Goal: Find contact information: Find contact information

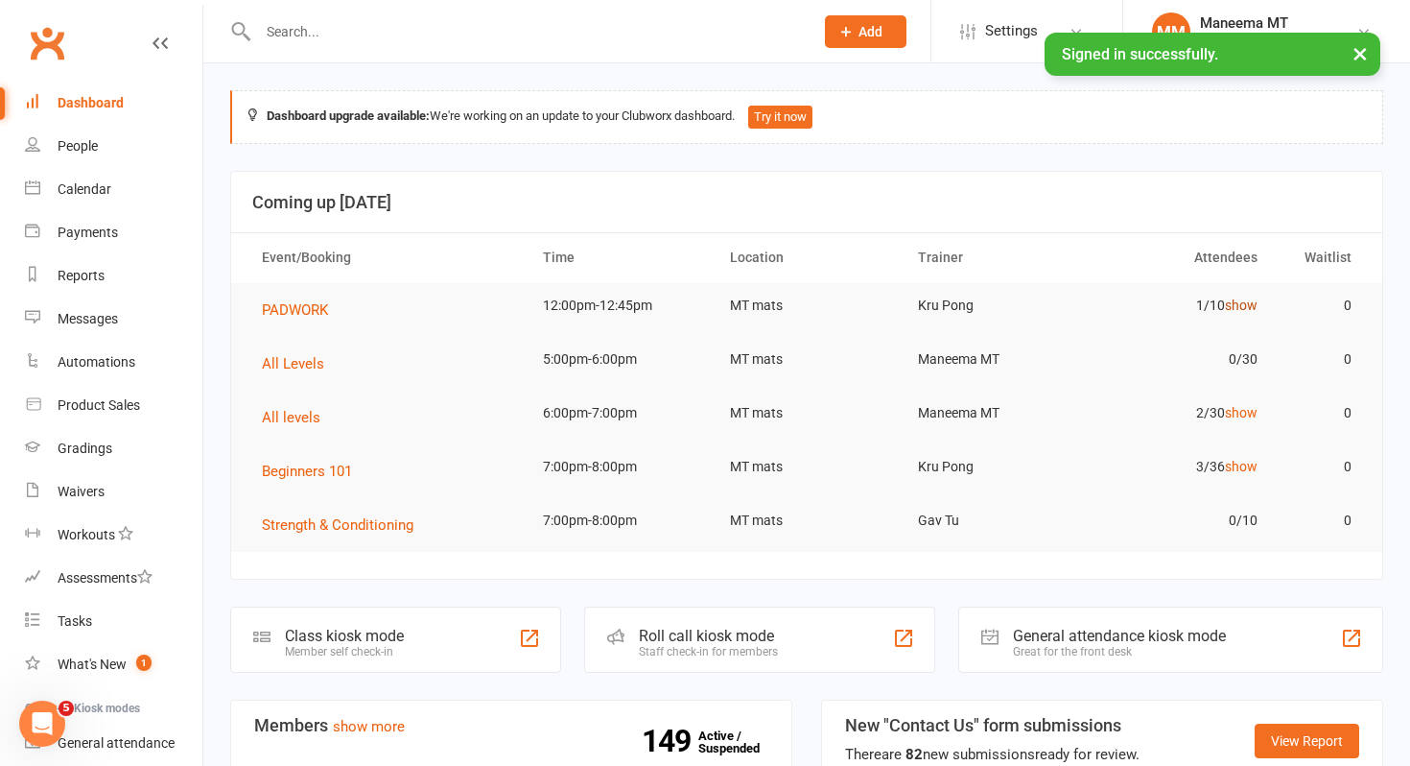
click at [1254, 305] on link "show" at bounding box center [1241, 304] width 33 height 15
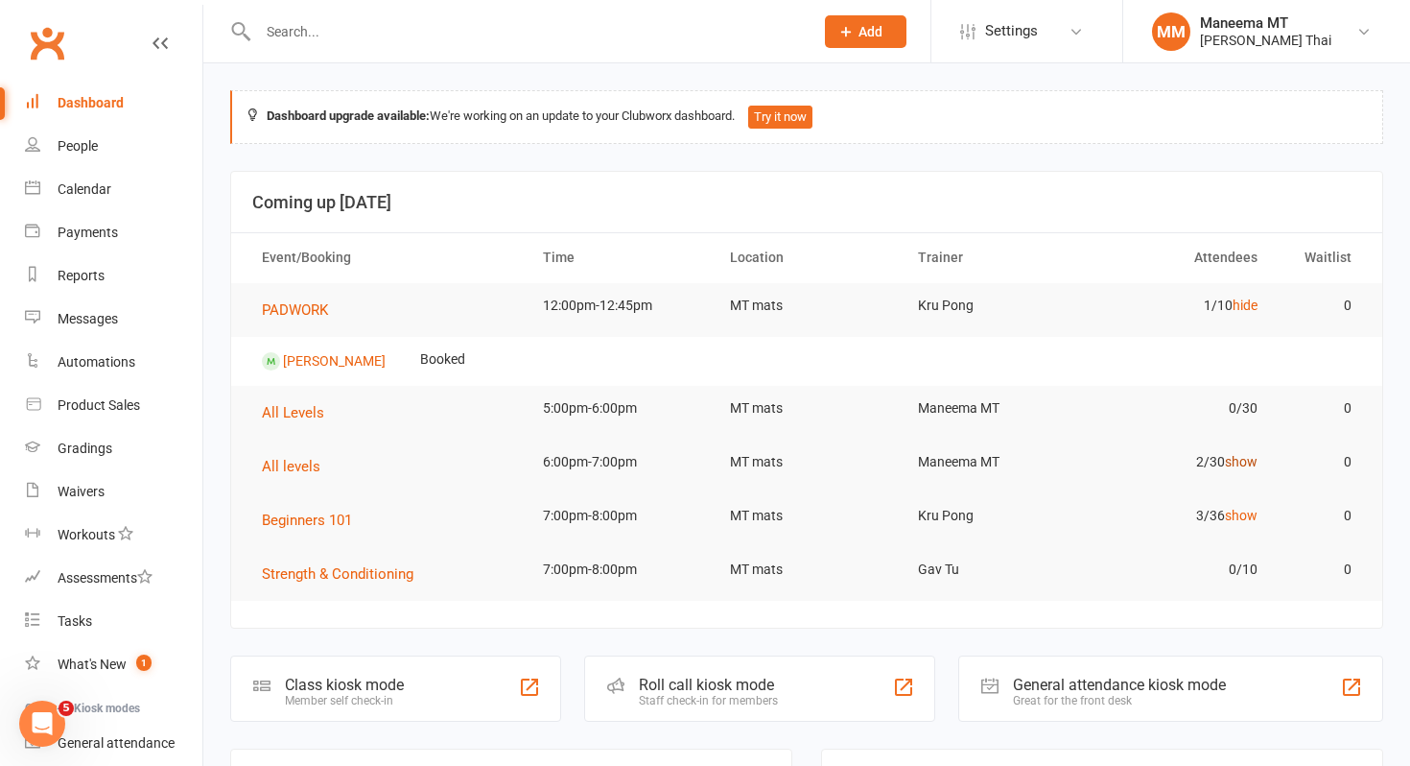
click at [1244, 457] on link "show" at bounding box center [1241, 461] width 33 height 15
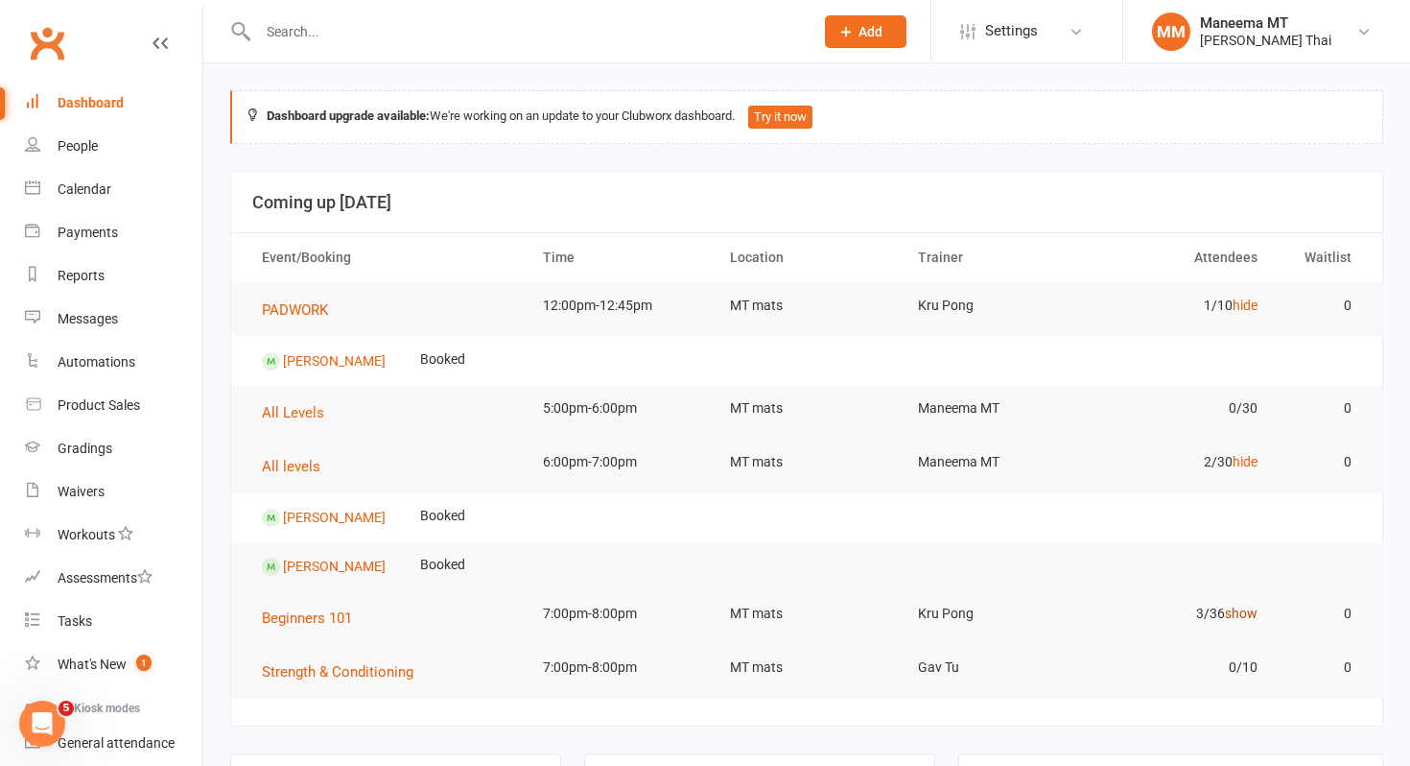
click at [1246, 610] on link "show" at bounding box center [1241, 612] width 33 height 15
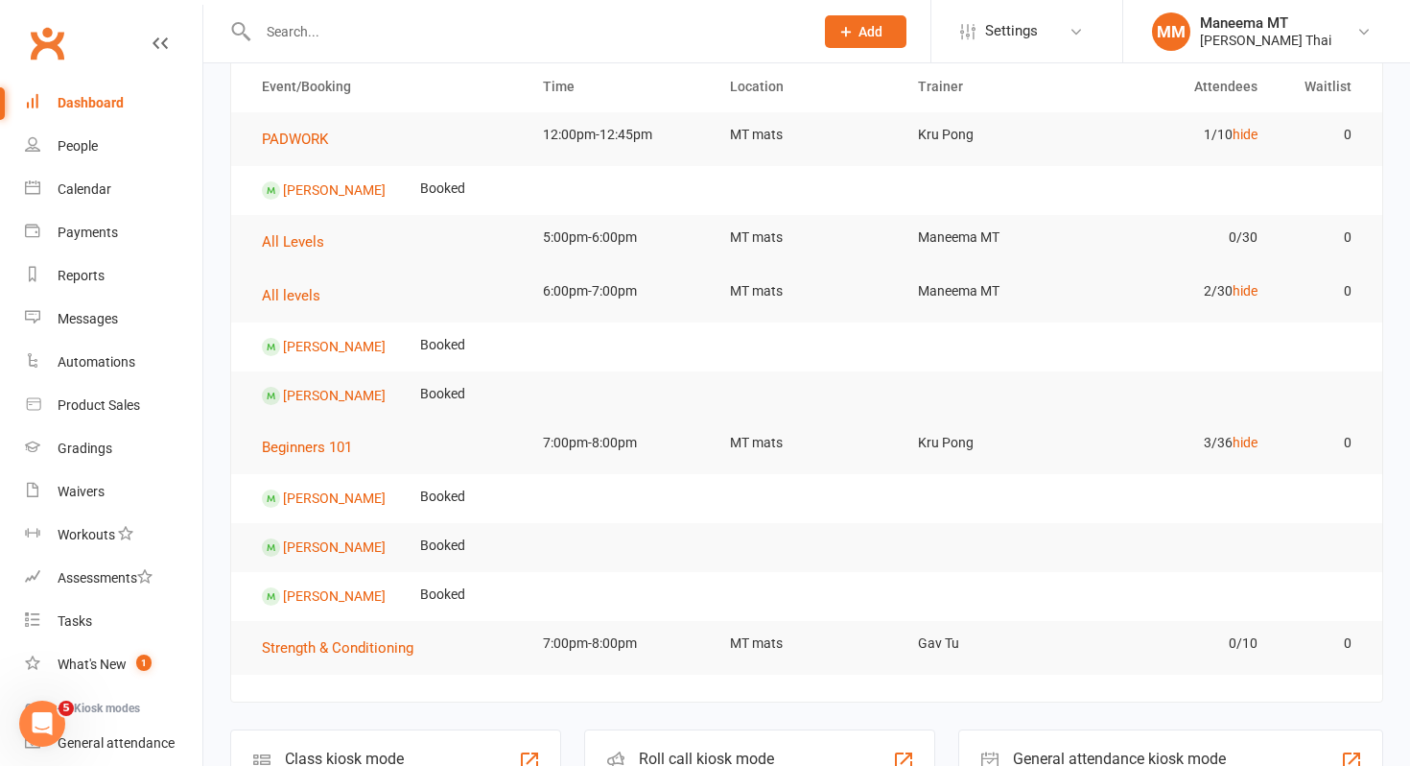
scroll to position [184, 0]
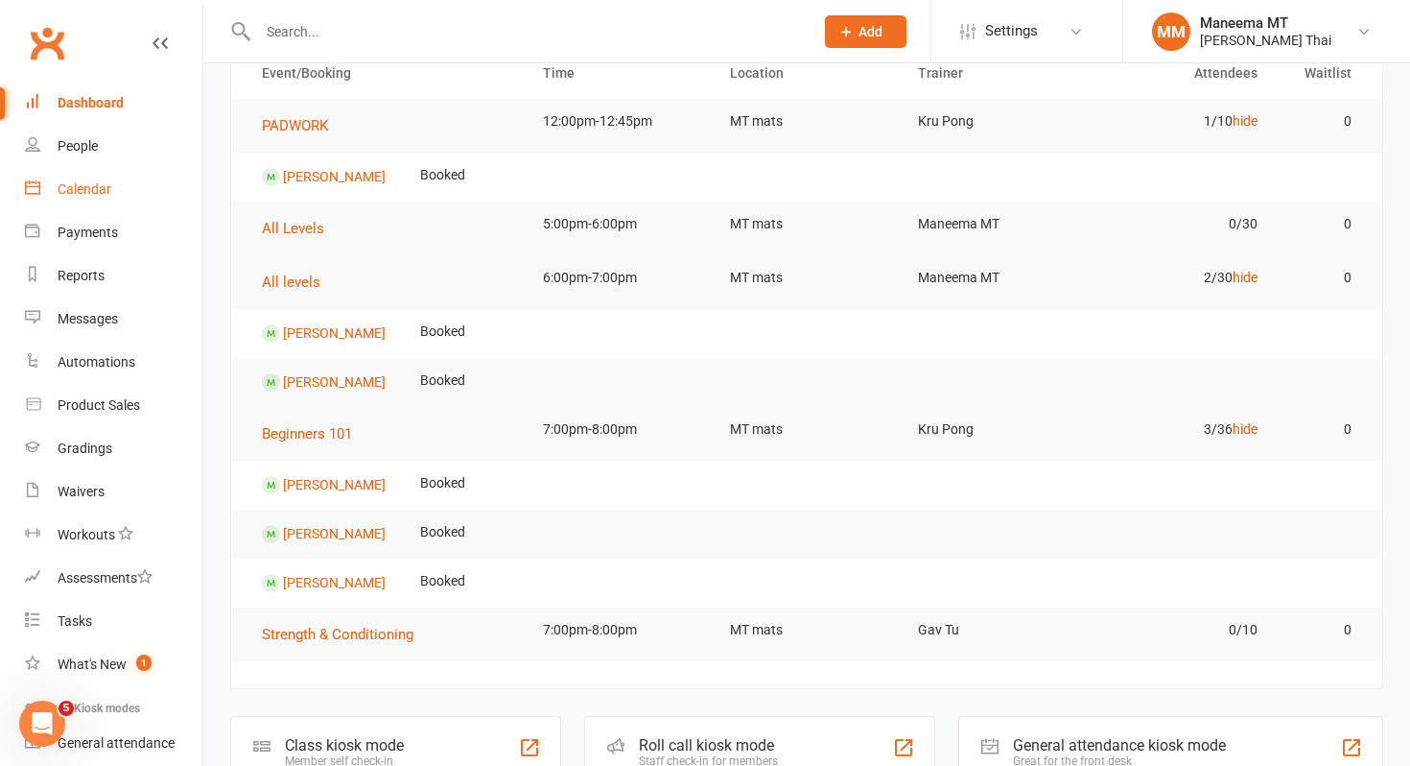
click at [89, 192] on div "Calendar" at bounding box center [85, 188] width 54 height 15
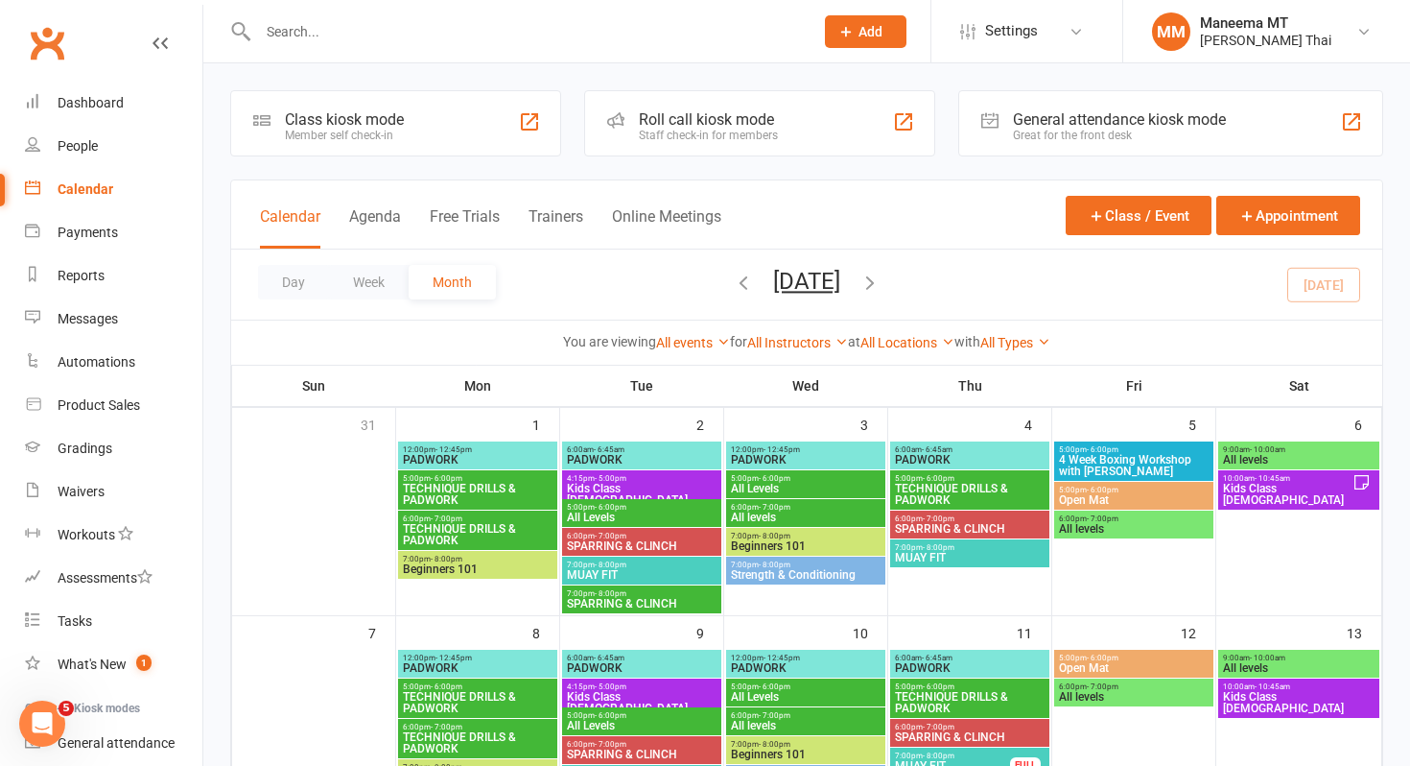
click at [493, 34] on input "text" at bounding box center [526, 31] width 548 height 27
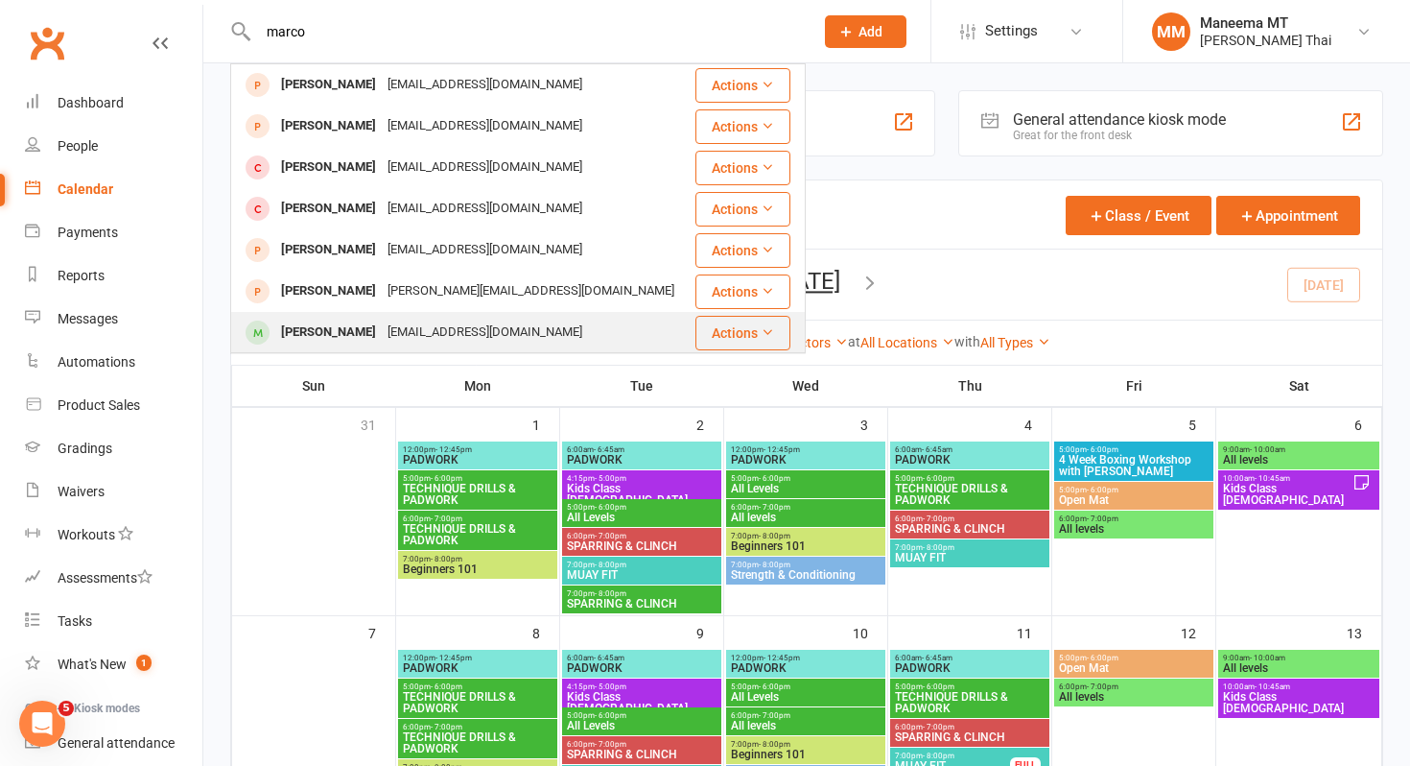
type input "marco"
click at [313, 324] on div "[PERSON_NAME]" at bounding box center [328, 333] width 106 height 28
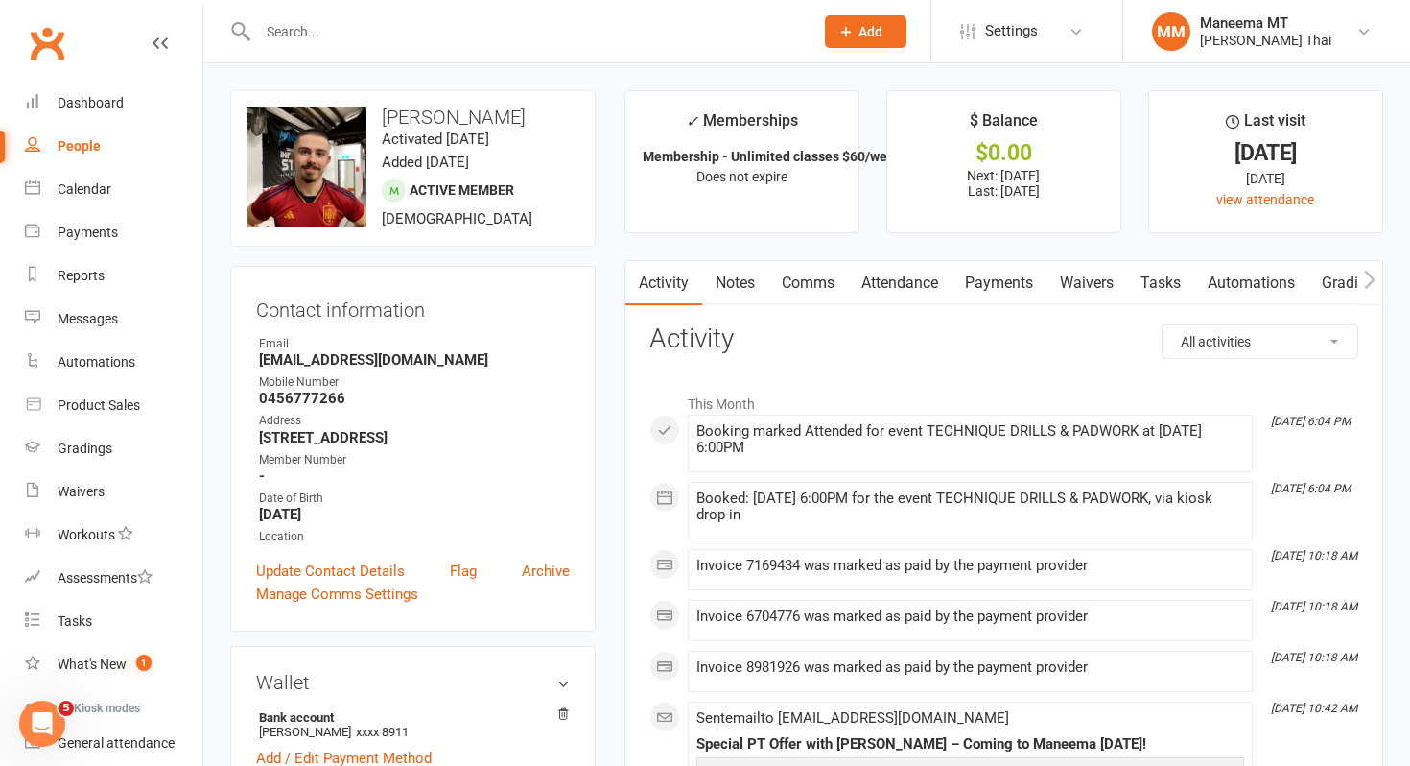
click at [1013, 284] on link "Payments" at bounding box center [999, 283] width 95 height 44
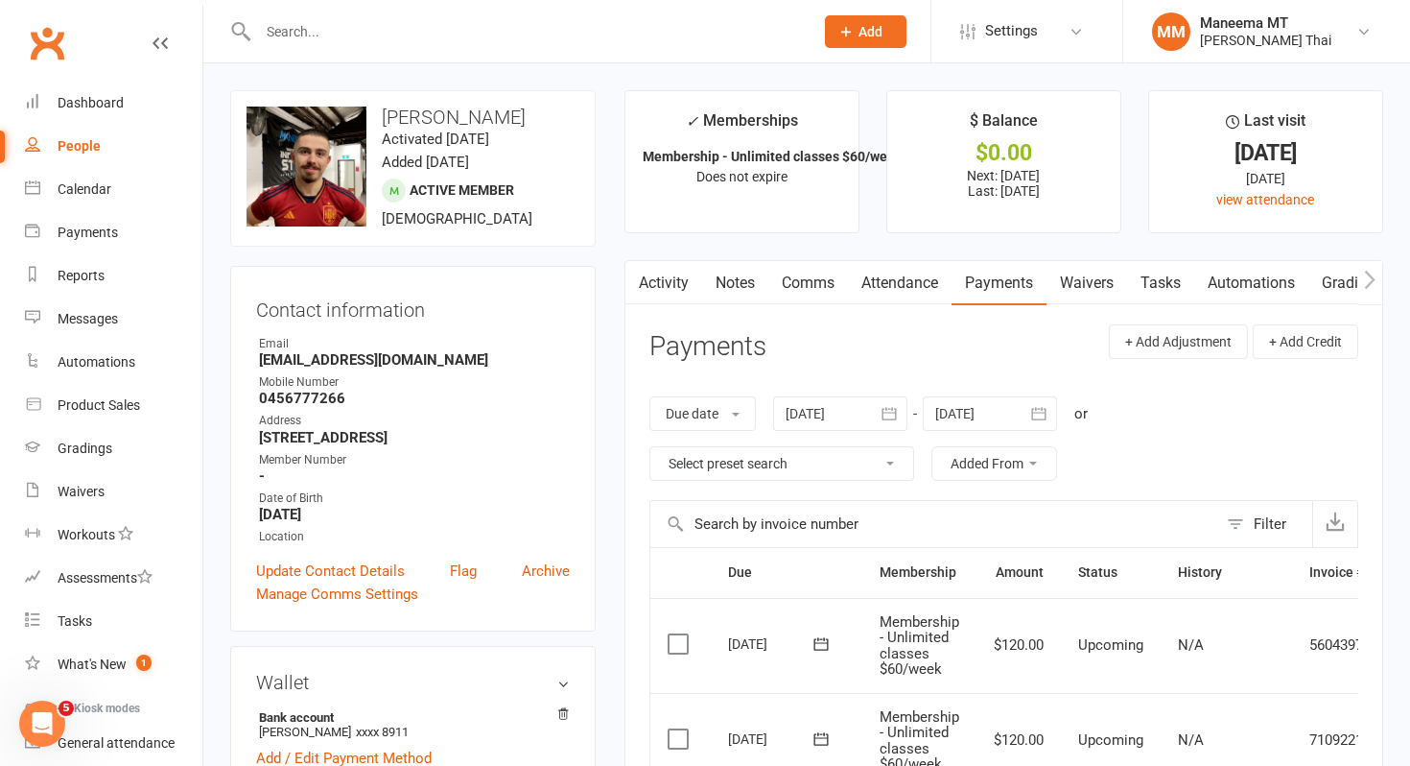
click at [506, 33] on input "text" at bounding box center [526, 31] width 548 height 27
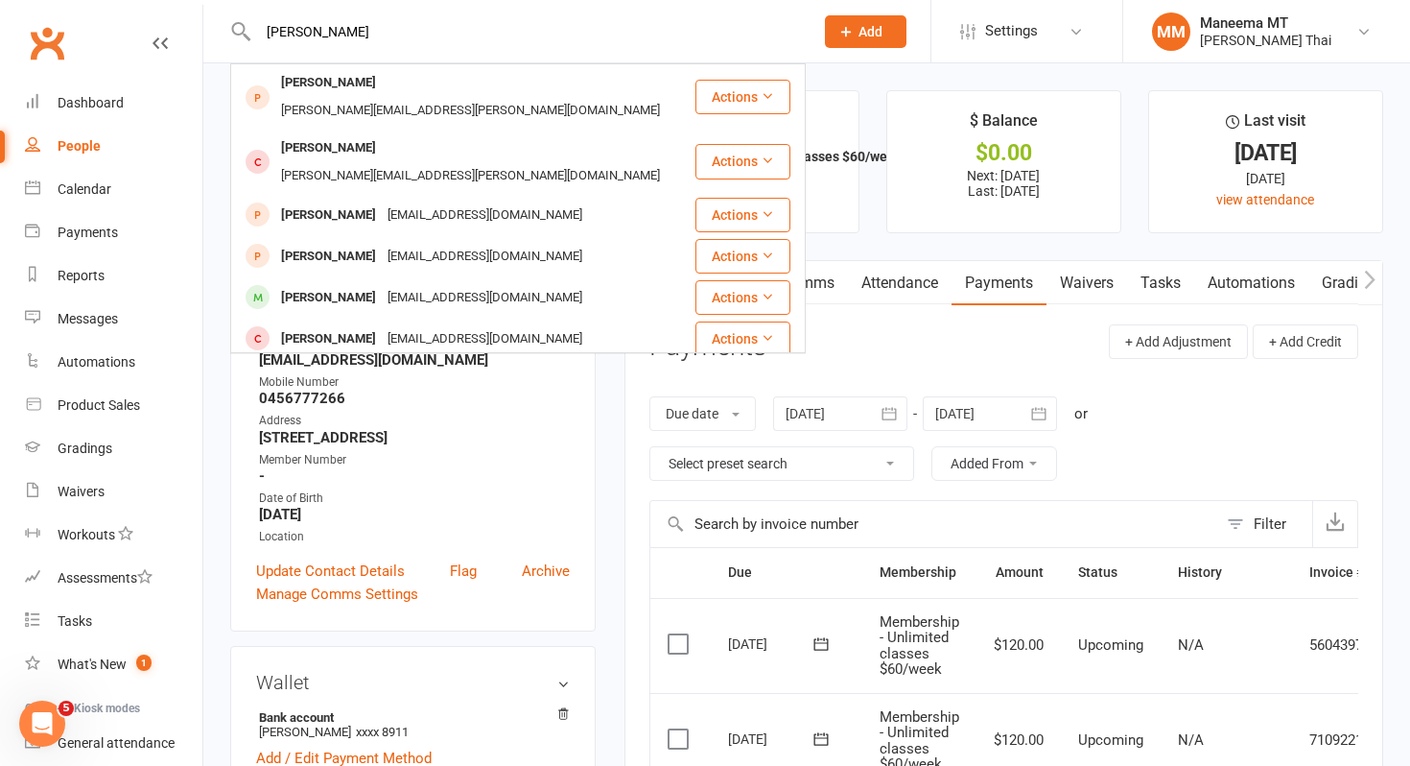
click at [524, 27] on input "[PERSON_NAME]" at bounding box center [526, 31] width 548 height 27
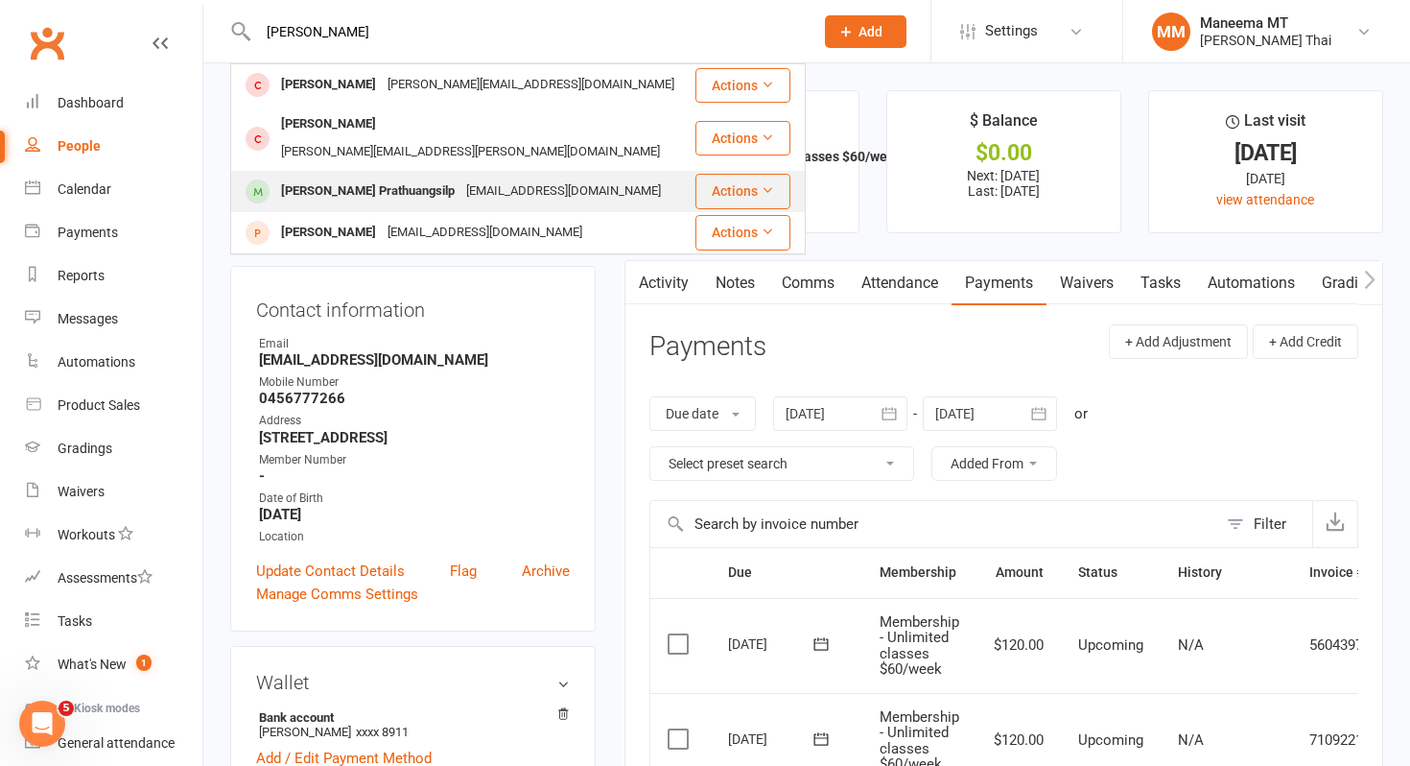
type input "[PERSON_NAME]"
click at [460, 177] on div "[EMAIL_ADDRESS][DOMAIN_NAME]" at bounding box center [563, 191] width 206 height 28
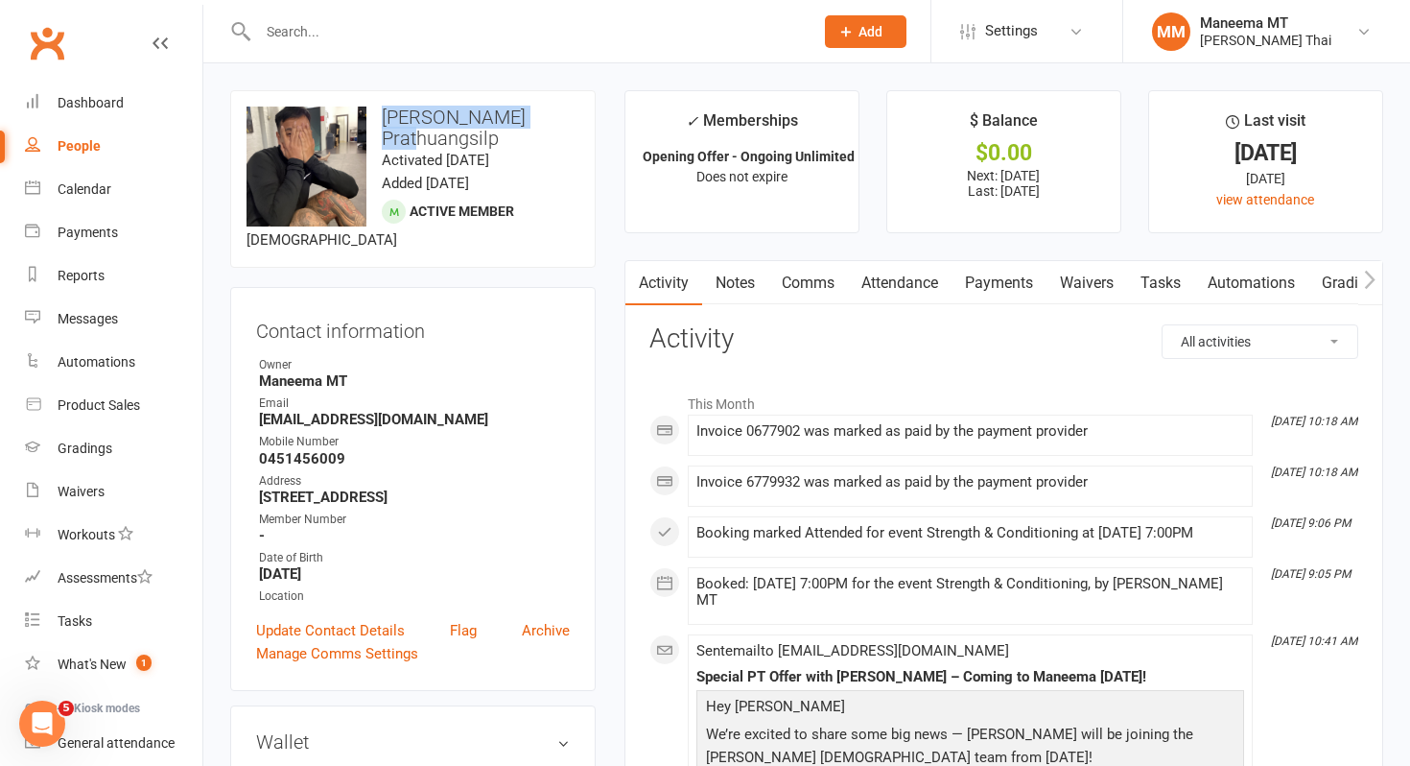
drag, startPoint x: 383, startPoint y: 122, endPoint x: 552, endPoint y: 119, distance: 168.9
click at [552, 119] on h3 "[PERSON_NAME] Prathuangsilp" at bounding box center [413, 127] width 333 height 42
copy h3 "[PERSON_NAME] Prathuangsilp"
drag, startPoint x: 400, startPoint y: 550, endPoint x: 255, endPoint y: 547, distance: 144.9
click at [255, 547] on div "Contact information Owner [PERSON_NAME] MT Email [EMAIL_ADDRESS][DOMAIN_NAME] M…" at bounding box center [413, 489] width 366 height 404
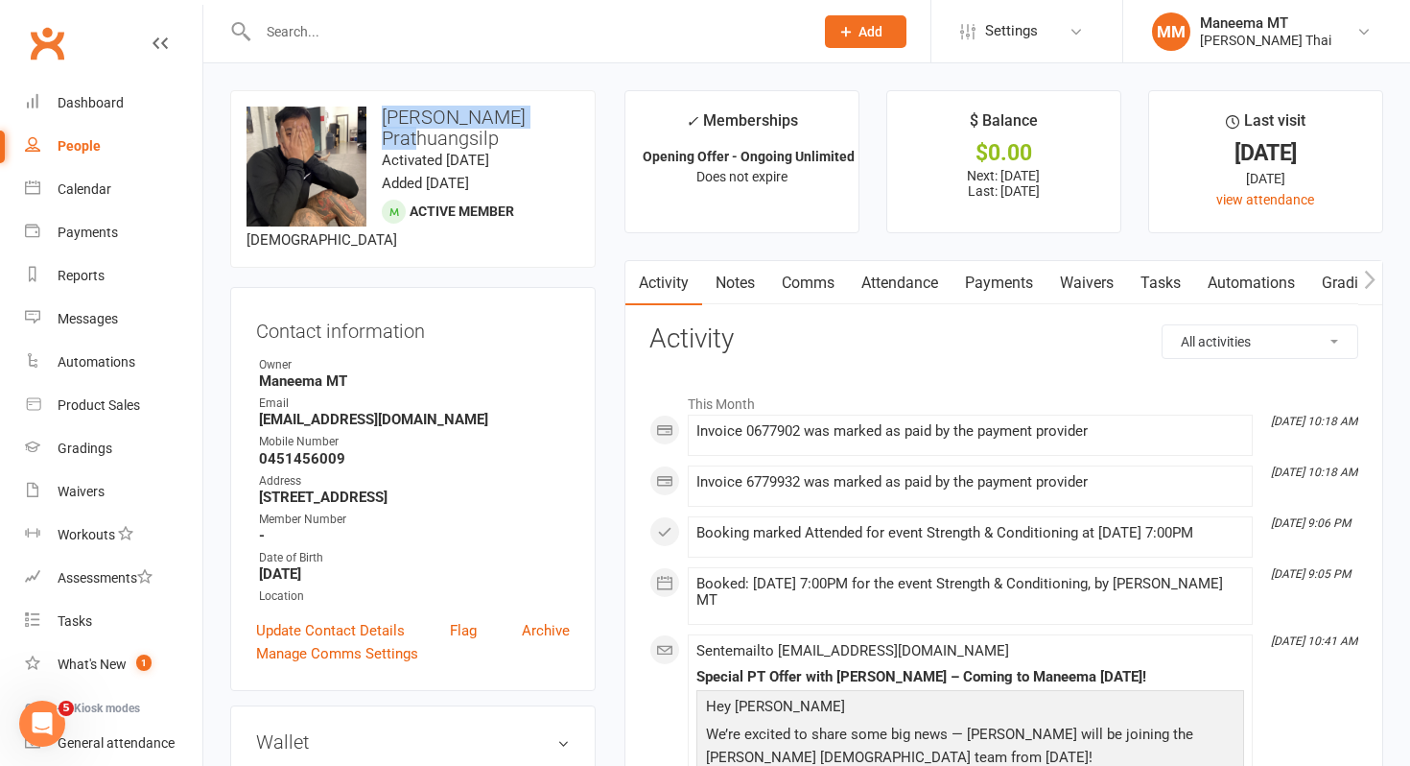
copy strong "[DATE]"
drag, startPoint x: 415, startPoint y: 401, endPoint x: 260, endPoint y: 400, distance: 155.4
click at [260, 411] on strong "[EMAIL_ADDRESS][DOMAIN_NAME]" at bounding box center [414, 419] width 311 height 17
copy strong "[EMAIL_ADDRESS][DOMAIN_NAME]"
click at [265, 411] on strong "[EMAIL_ADDRESS][DOMAIN_NAME]" at bounding box center [414, 419] width 311 height 17
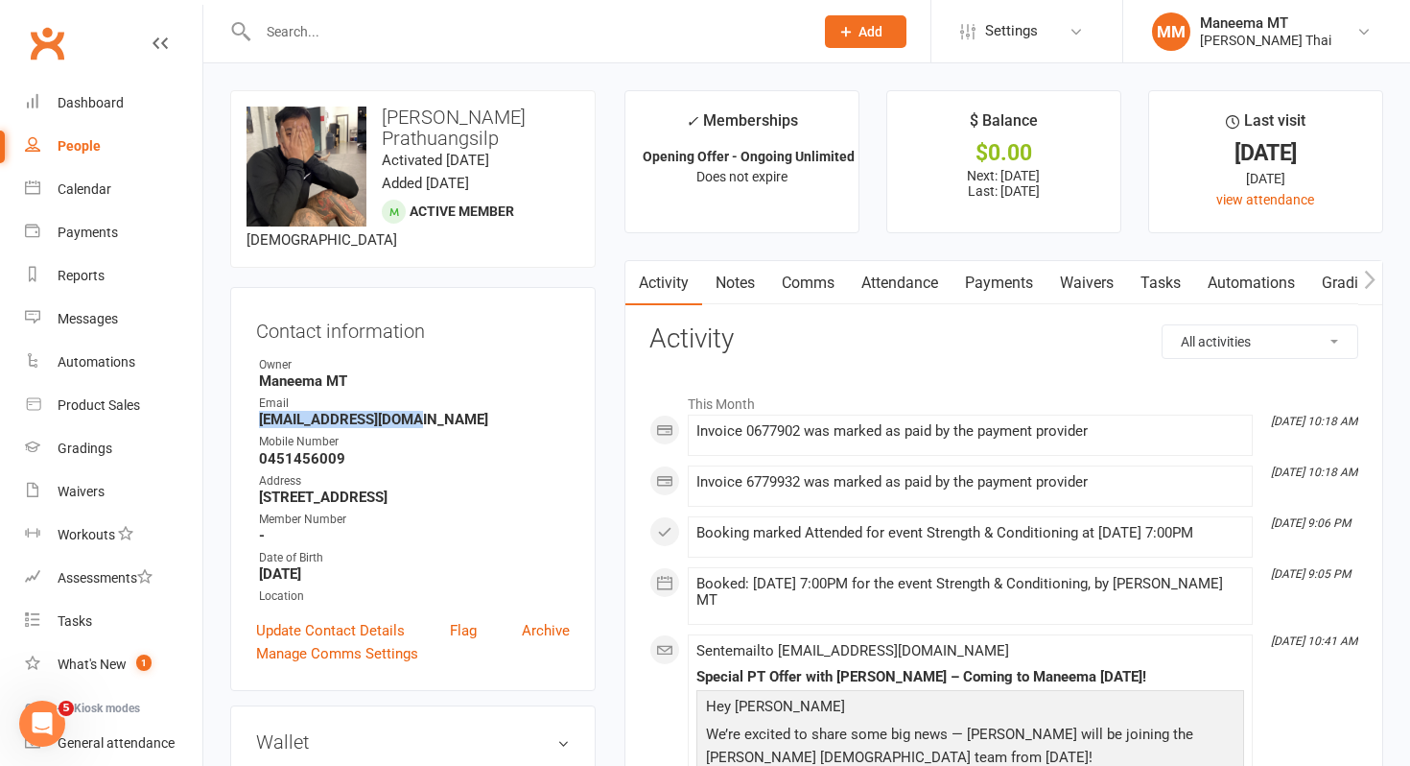
drag, startPoint x: 263, startPoint y: 399, endPoint x: 416, endPoint y: 401, distance: 153.5
click at [416, 411] on strong "[EMAIL_ADDRESS][DOMAIN_NAME]" at bounding box center [414, 419] width 311 height 17
copy strong "[EMAIL_ADDRESS][DOMAIN_NAME]"
drag, startPoint x: 344, startPoint y: 434, endPoint x: 263, endPoint y: 434, distance: 81.5
click at [263, 450] on strong "0451456009" at bounding box center [414, 458] width 311 height 17
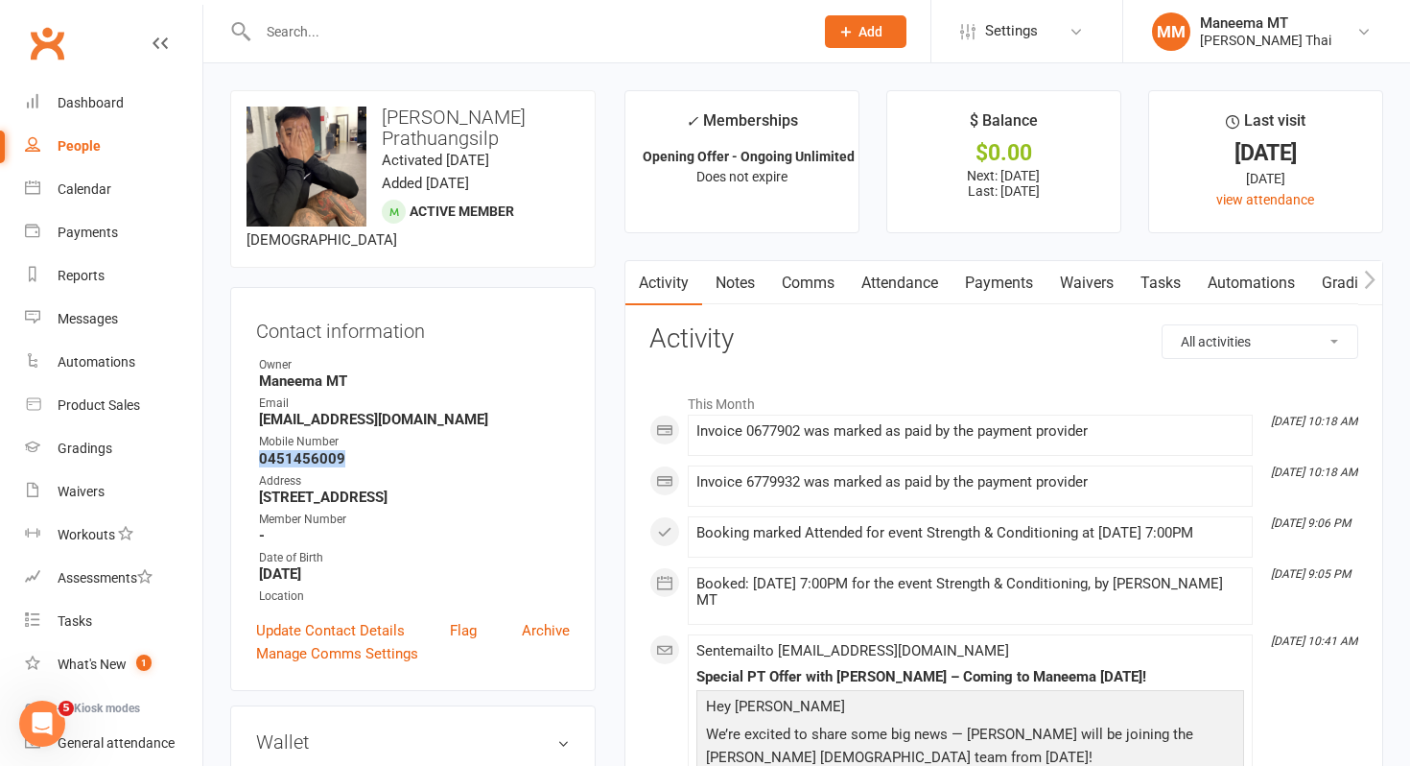
copy strong "0451456009"
